Goal: Transaction & Acquisition: Purchase product/service

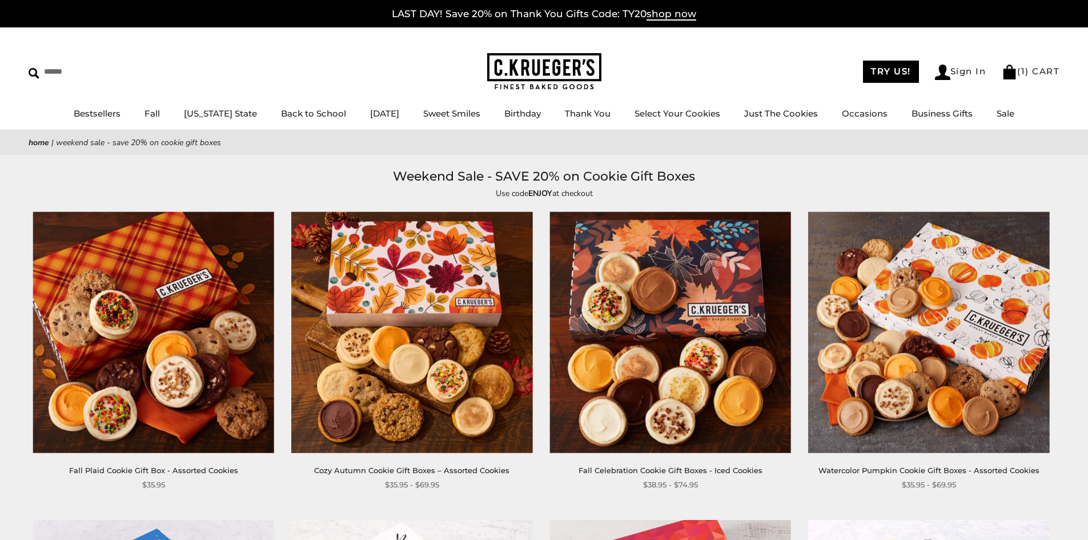
click at [439, 323] on img at bounding box center [411, 332] width 241 height 241
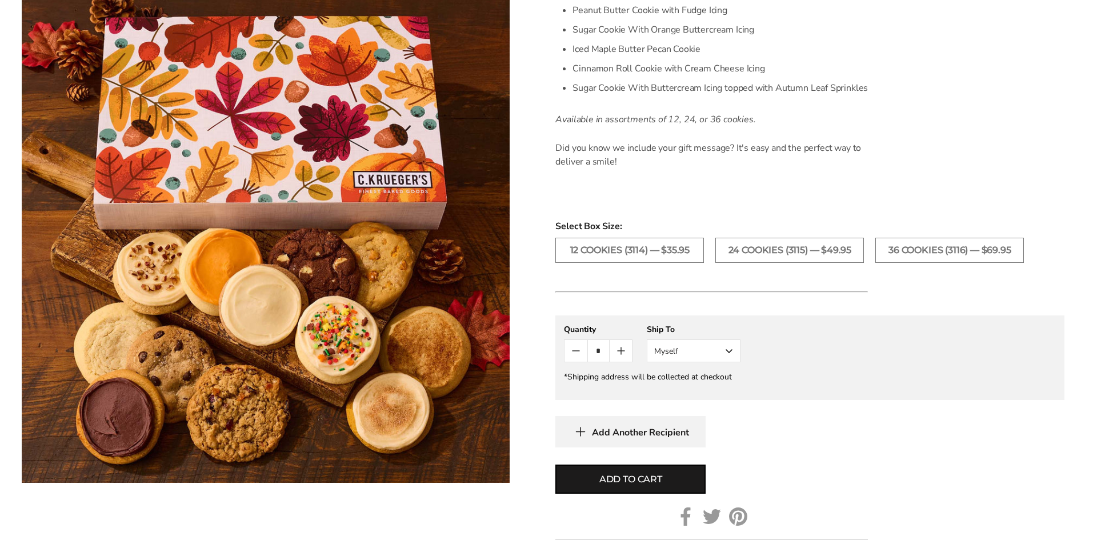
scroll to position [628, 0]
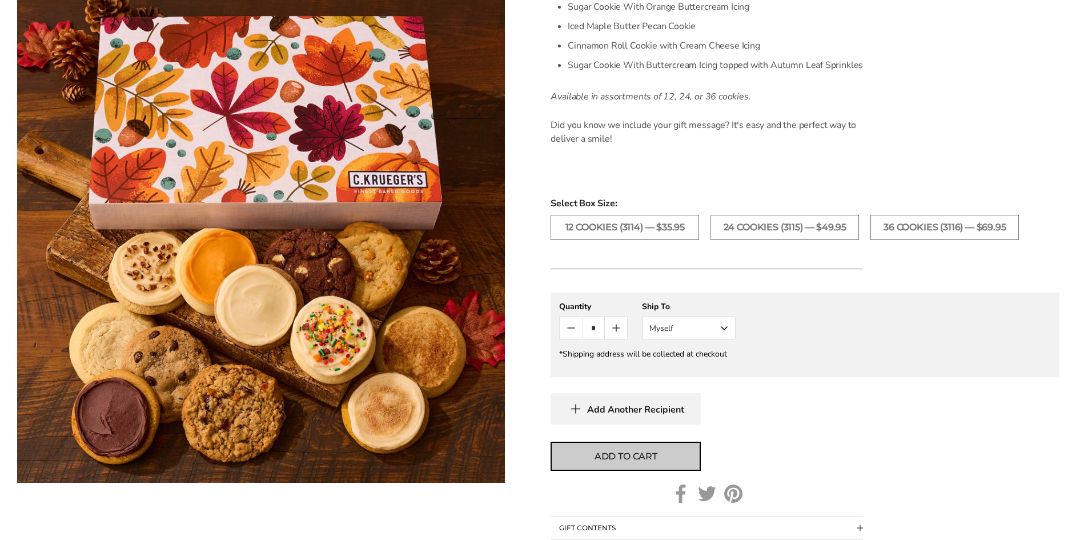
click at [609, 455] on span "Add to cart" at bounding box center [626, 457] width 63 height 14
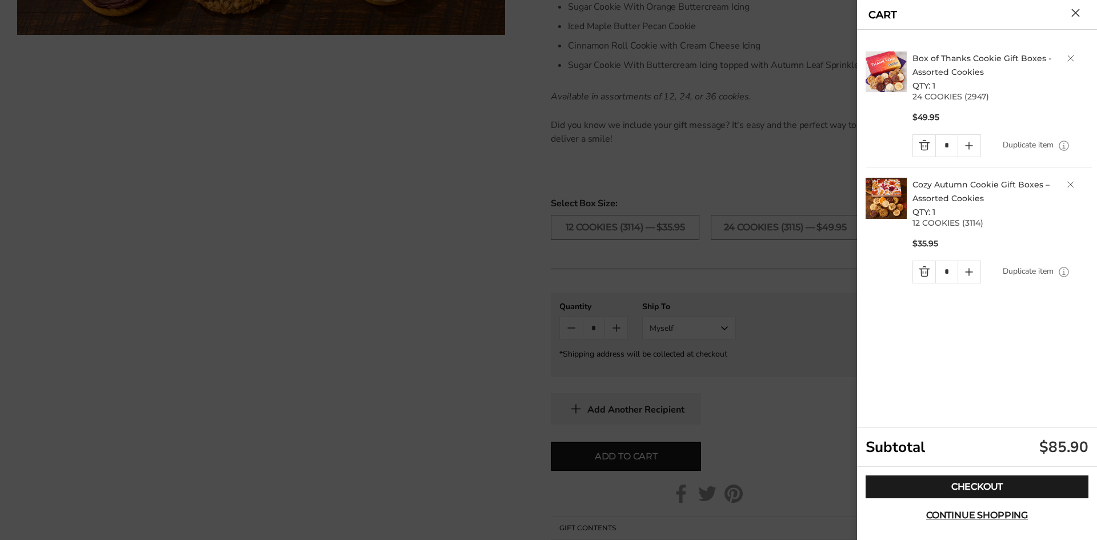
click at [1071, 54] on h2 "Box of Thanks Cookie Gift Boxes - Assorted Cookies QTY: 1" at bounding box center [1001, 71] width 179 height 41
click at [1068, 59] on link "Delete product" at bounding box center [1070, 58] width 7 height 7
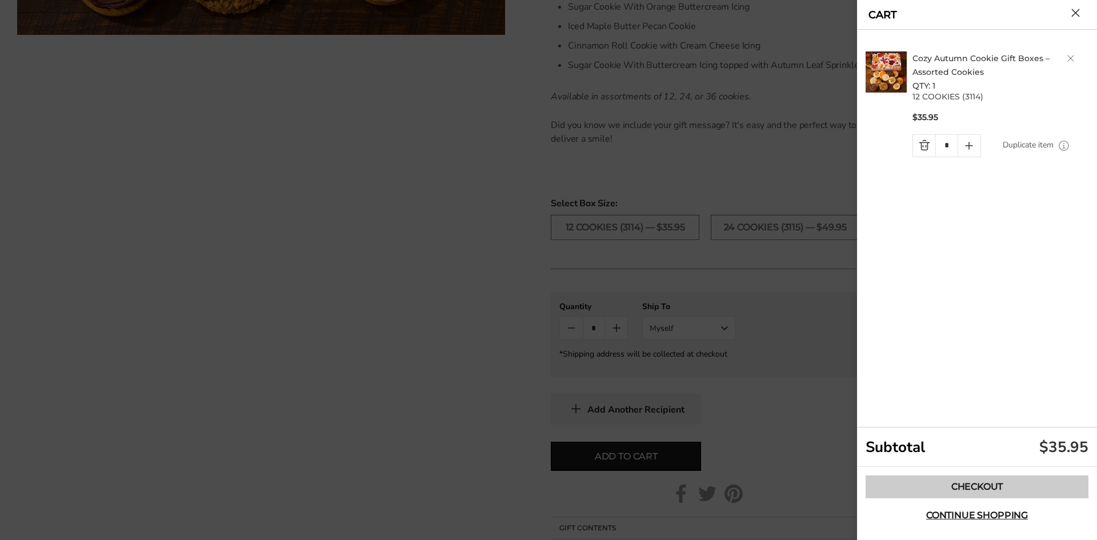
click at [970, 486] on link "Checkout" at bounding box center [976, 486] width 223 height 23
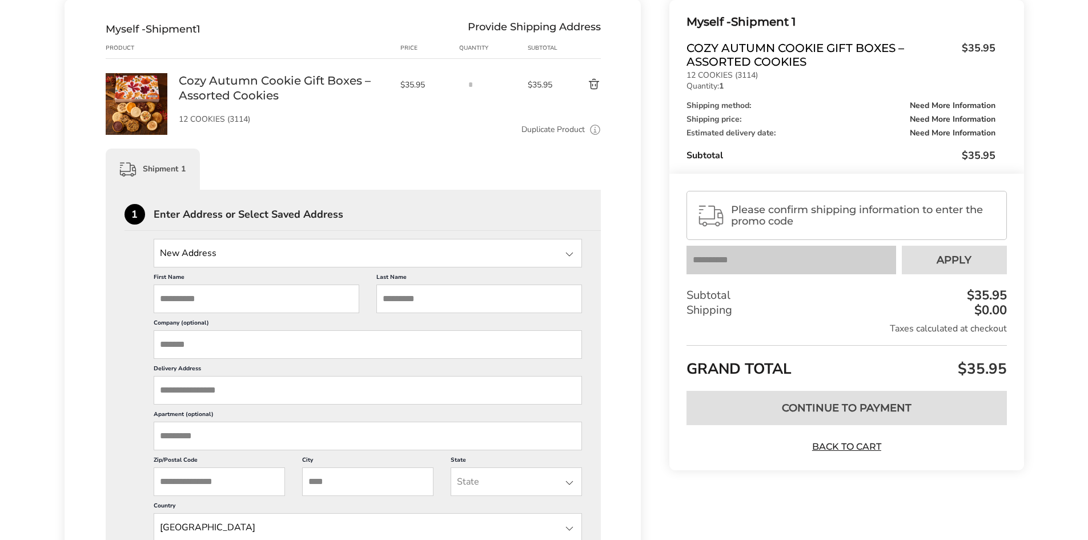
scroll to position [171, 0]
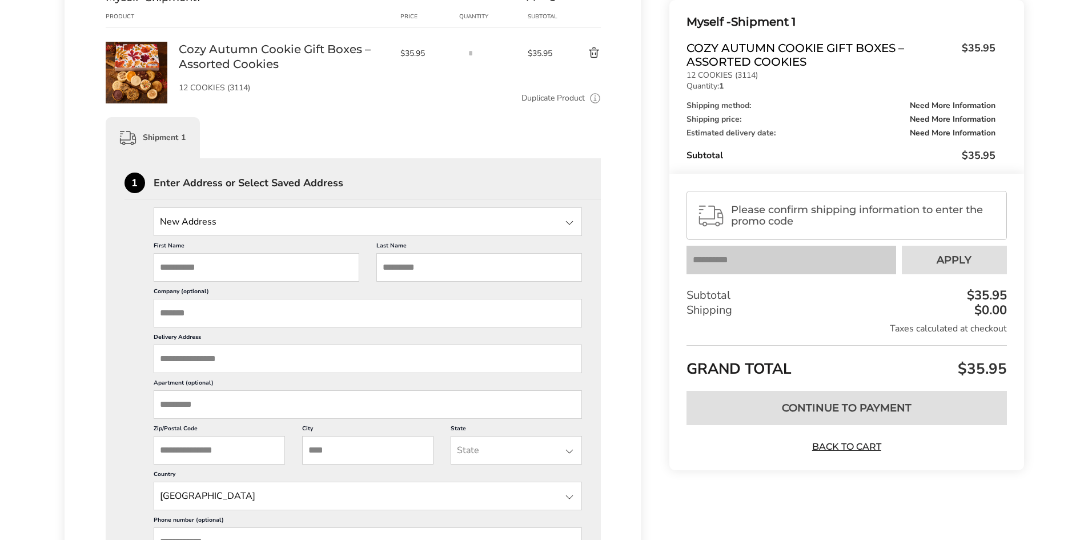
click at [563, 222] on div at bounding box center [570, 223] width 14 height 14
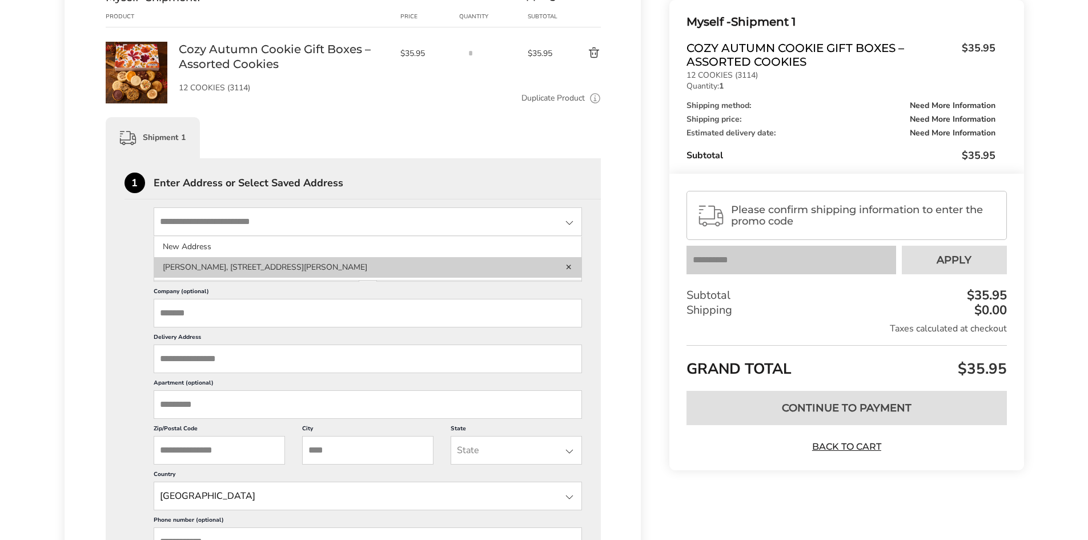
click at [315, 272] on li "Thomas Petersen, 7270 RODEBAUGH RD, REYNOLDSBURG, OH, 43068-1134, United States" at bounding box center [368, 267] width 428 height 21
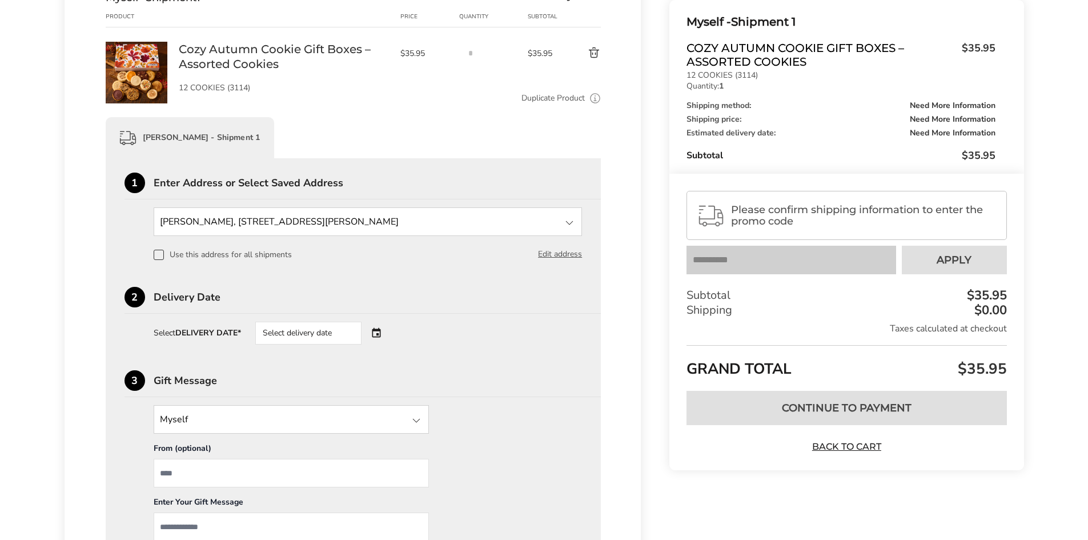
click at [341, 328] on div "Select delivery date" at bounding box center [308, 333] width 106 height 23
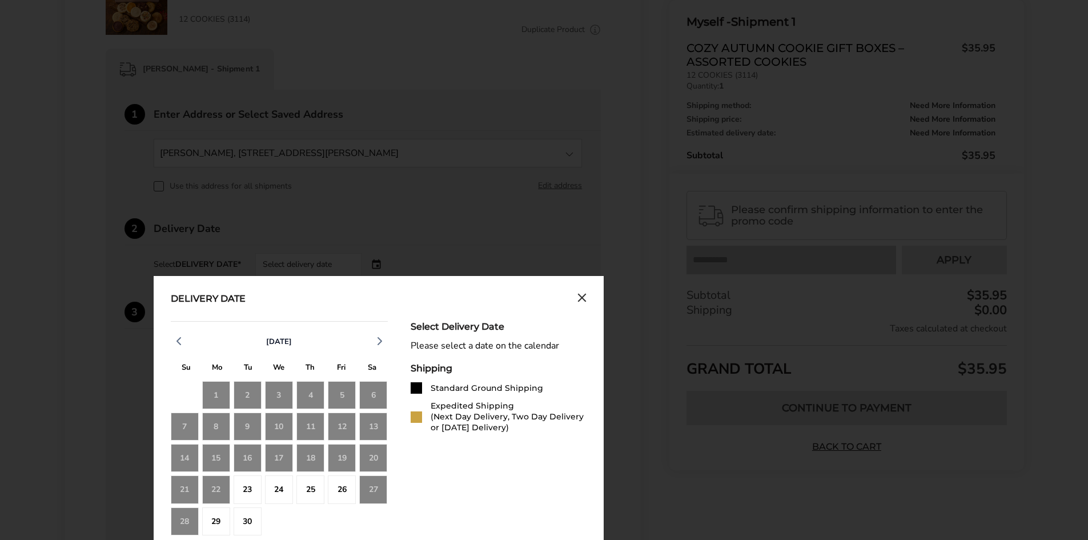
scroll to position [400, 0]
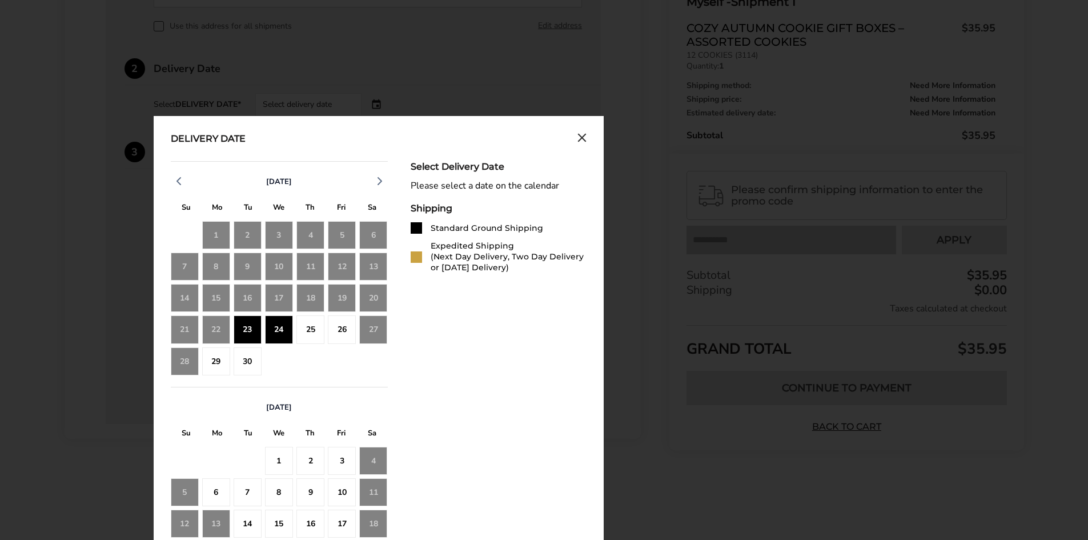
click at [251, 332] on div "23" at bounding box center [248, 329] width 28 height 28
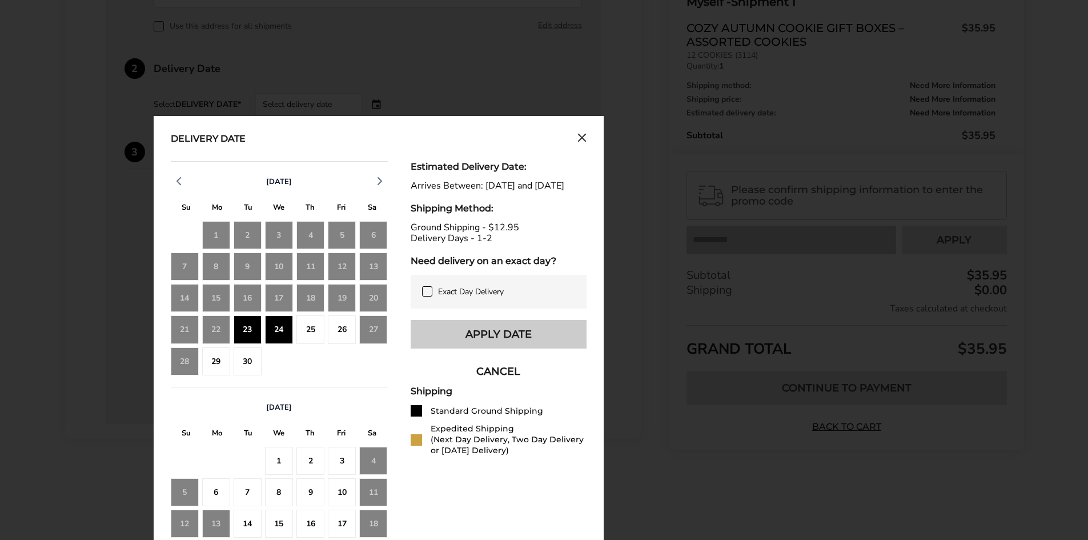
click at [491, 343] on button "Apply Date" at bounding box center [499, 334] width 176 height 29
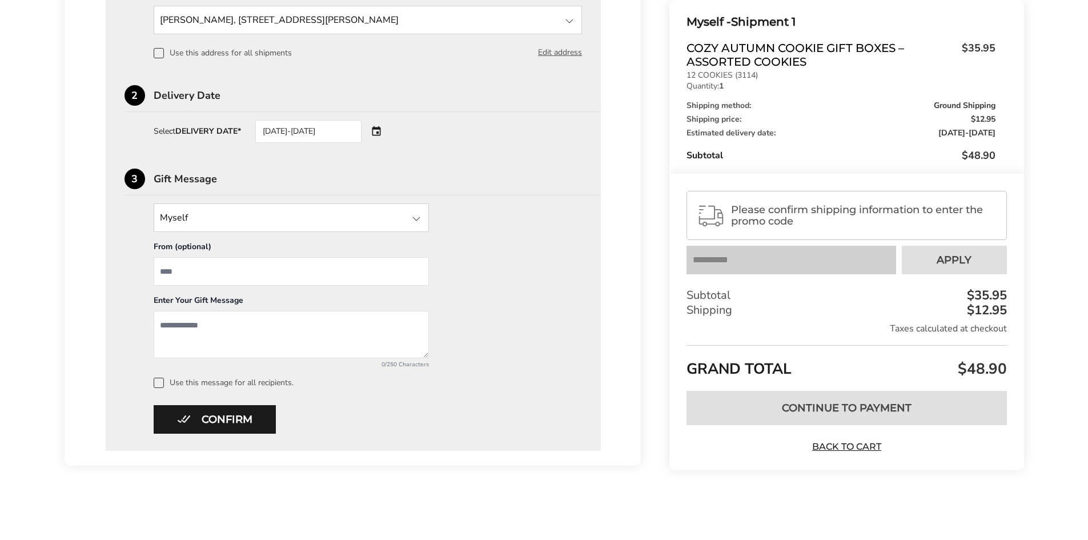
scroll to position [373, 0]
click at [209, 420] on button "Confirm" at bounding box center [215, 419] width 122 height 29
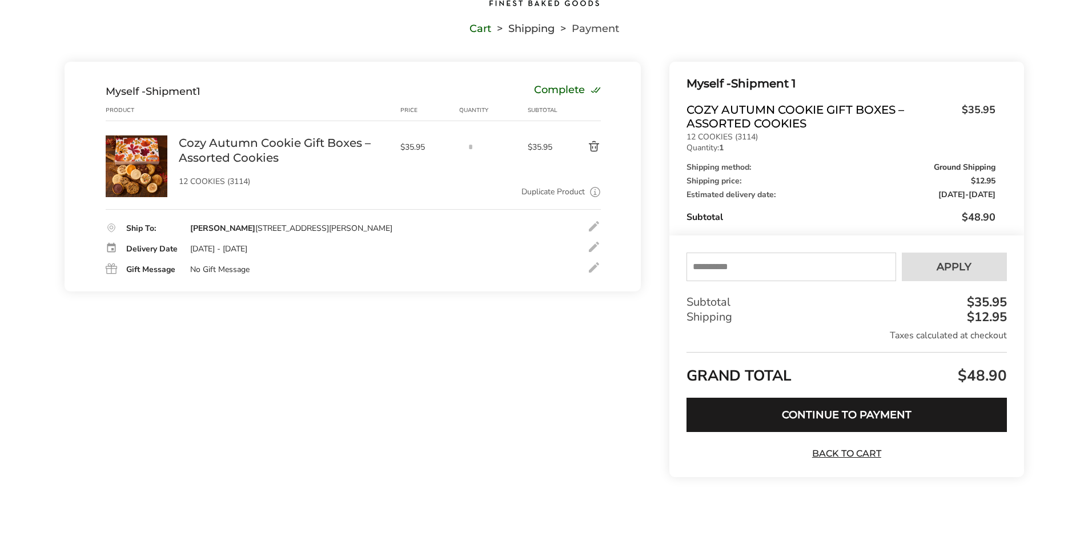
click at [750, 266] on input "text" at bounding box center [791, 267] width 209 height 29
type input "*****"
click at [972, 271] on button "Apply" at bounding box center [954, 267] width 105 height 29
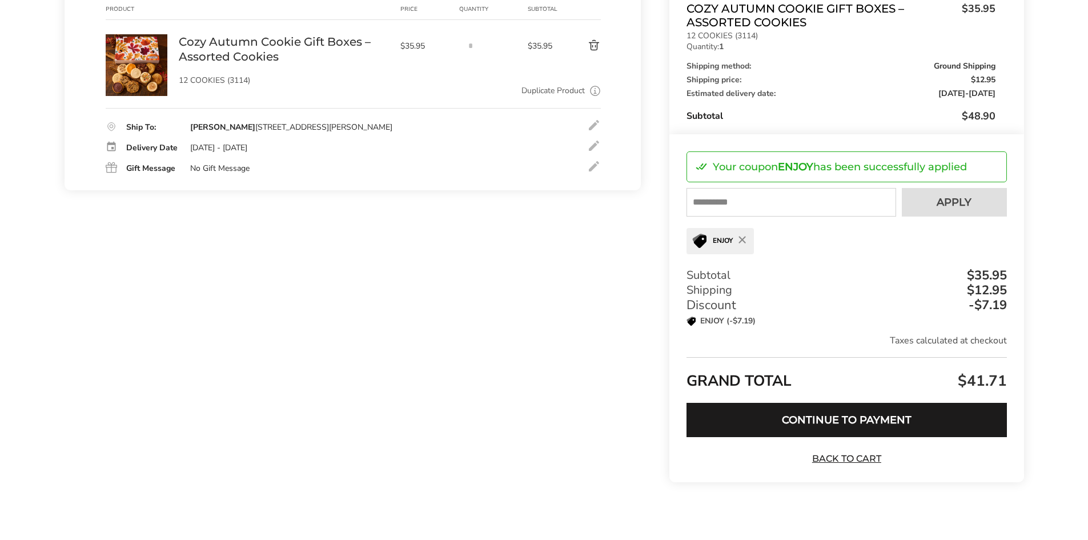
scroll to position [184, 0]
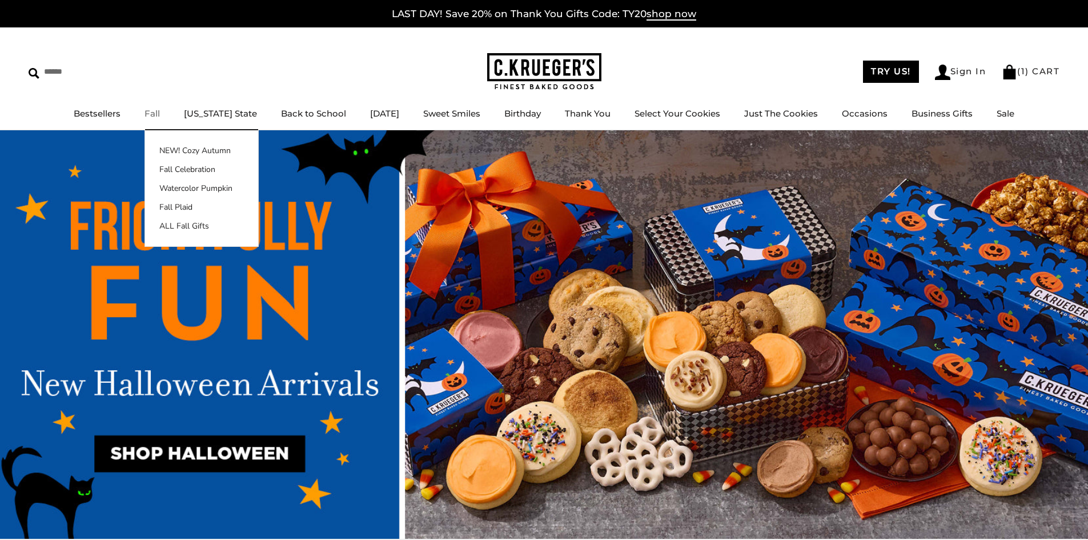
click at [159, 113] on link "Fall" at bounding box center [152, 113] width 15 height 11
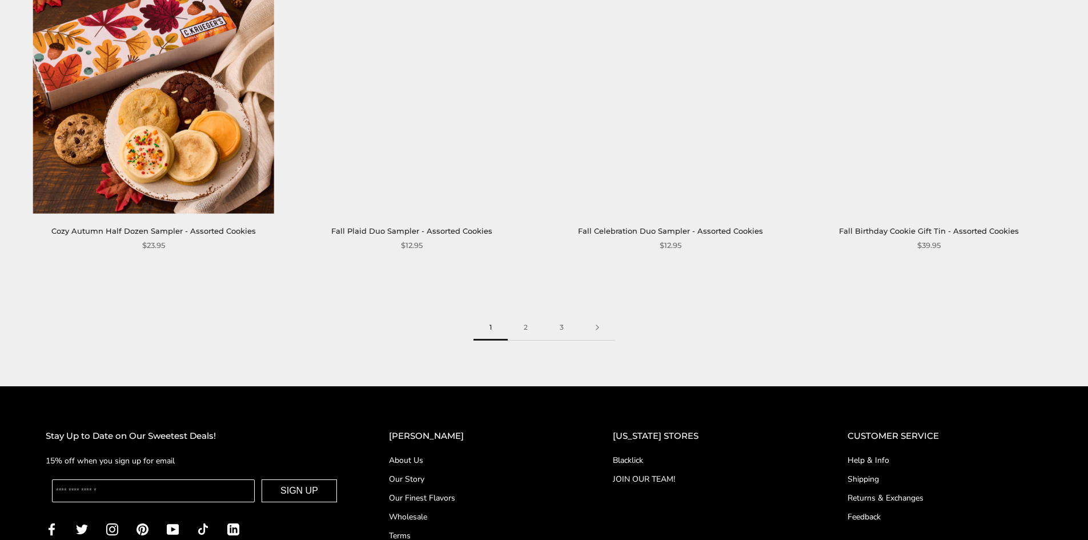
scroll to position [1828, 0]
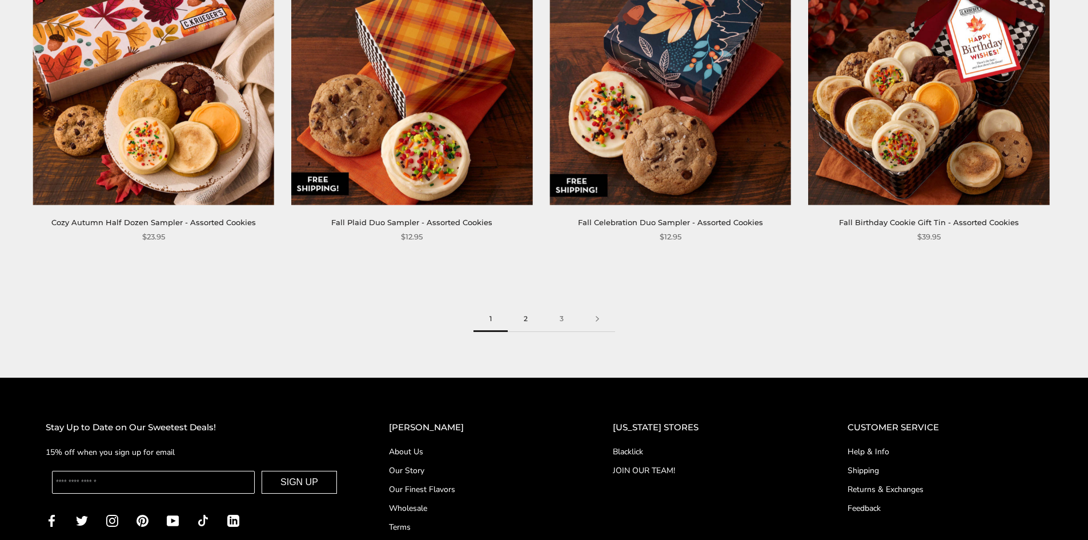
click at [528, 320] on link "2" at bounding box center [526, 319] width 36 height 26
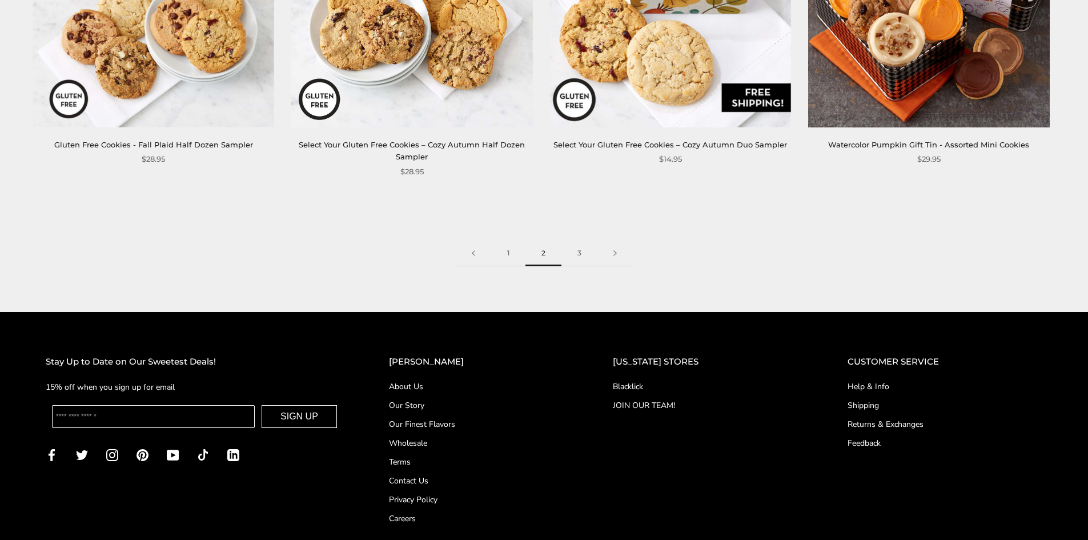
scroll to position [1942, 0]
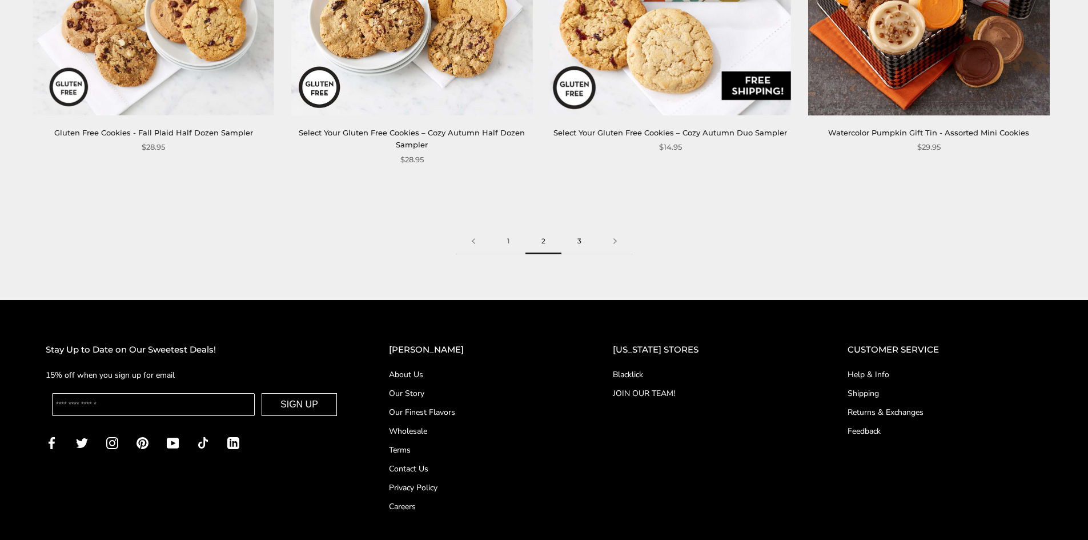
click at [581, 229] on link "3" at bounding box center [580, 242] width 36 height 26
